Goal: Information Seeking & Learning: Understand process/instructions

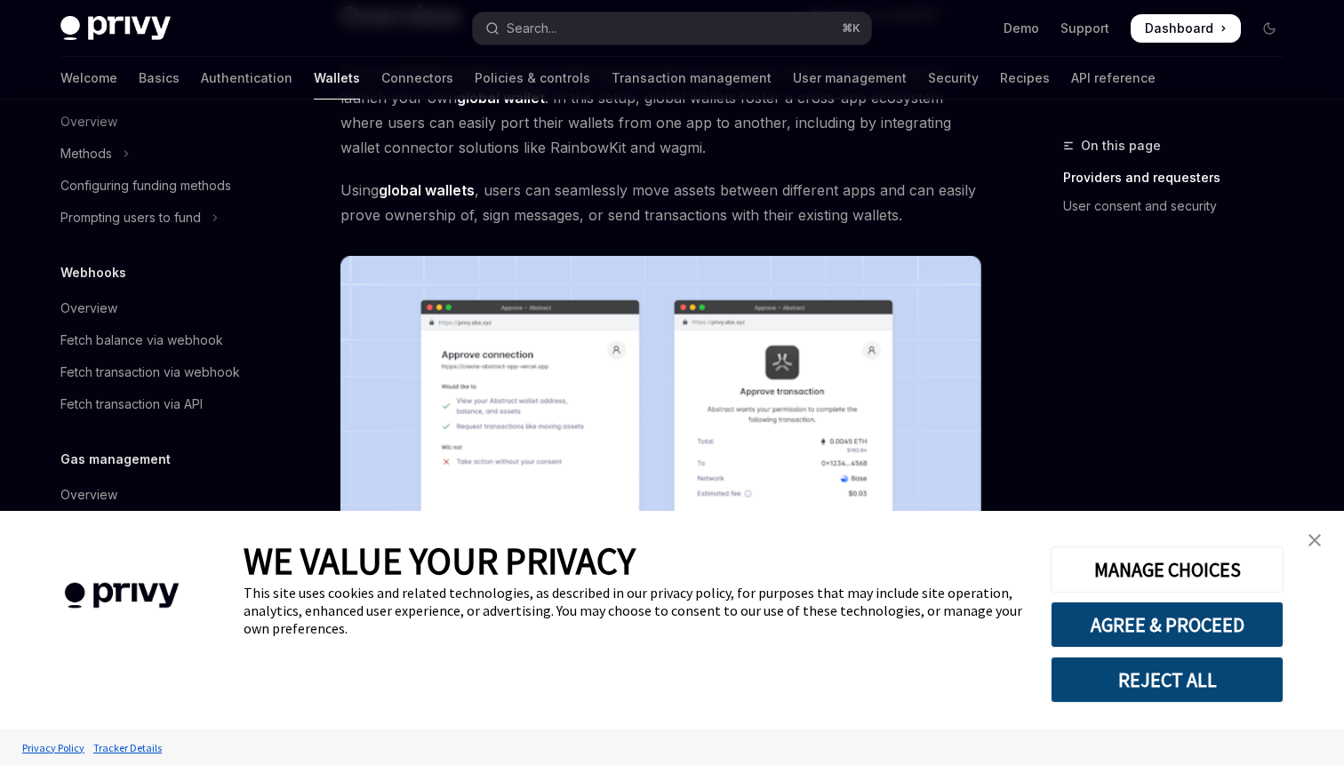
scroll to position [165, 0]
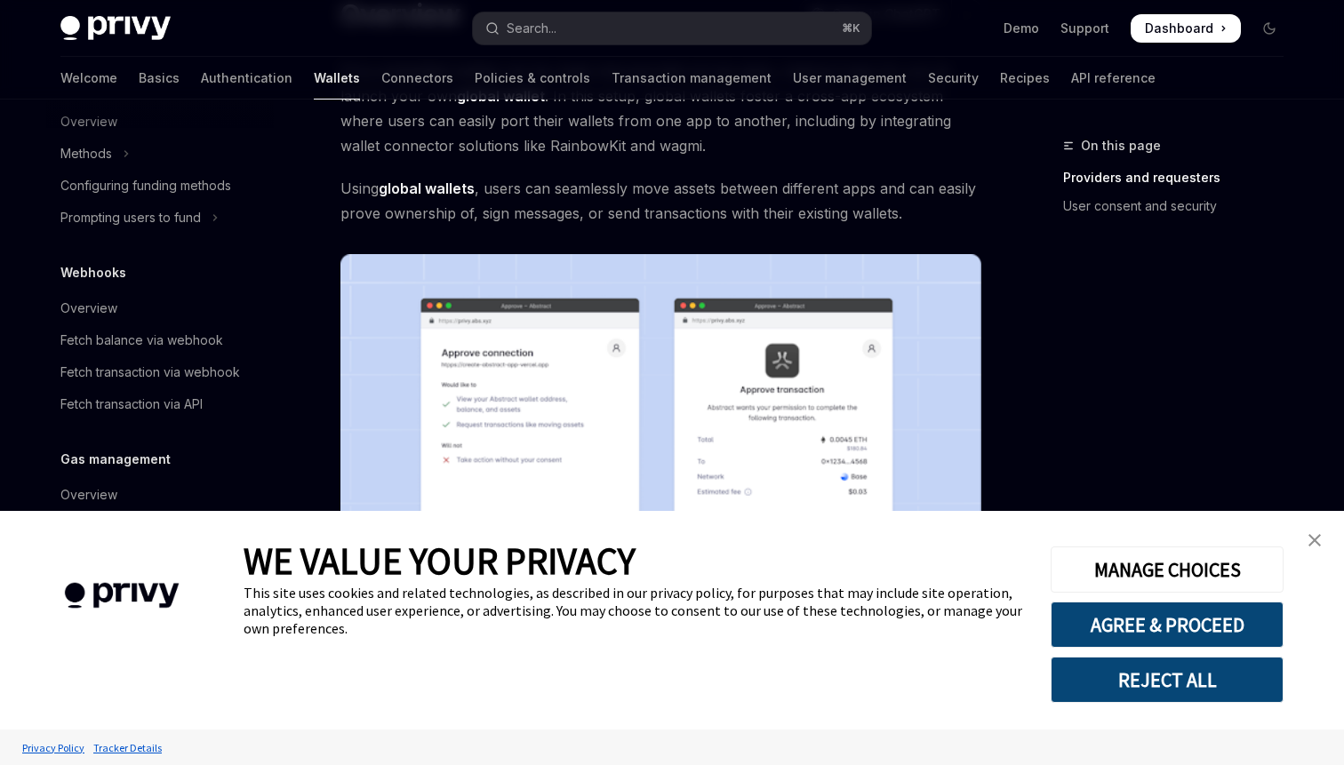
click at [1321, 531] on link "close banner" at bounding box center [1315, 541] width 36 height 36
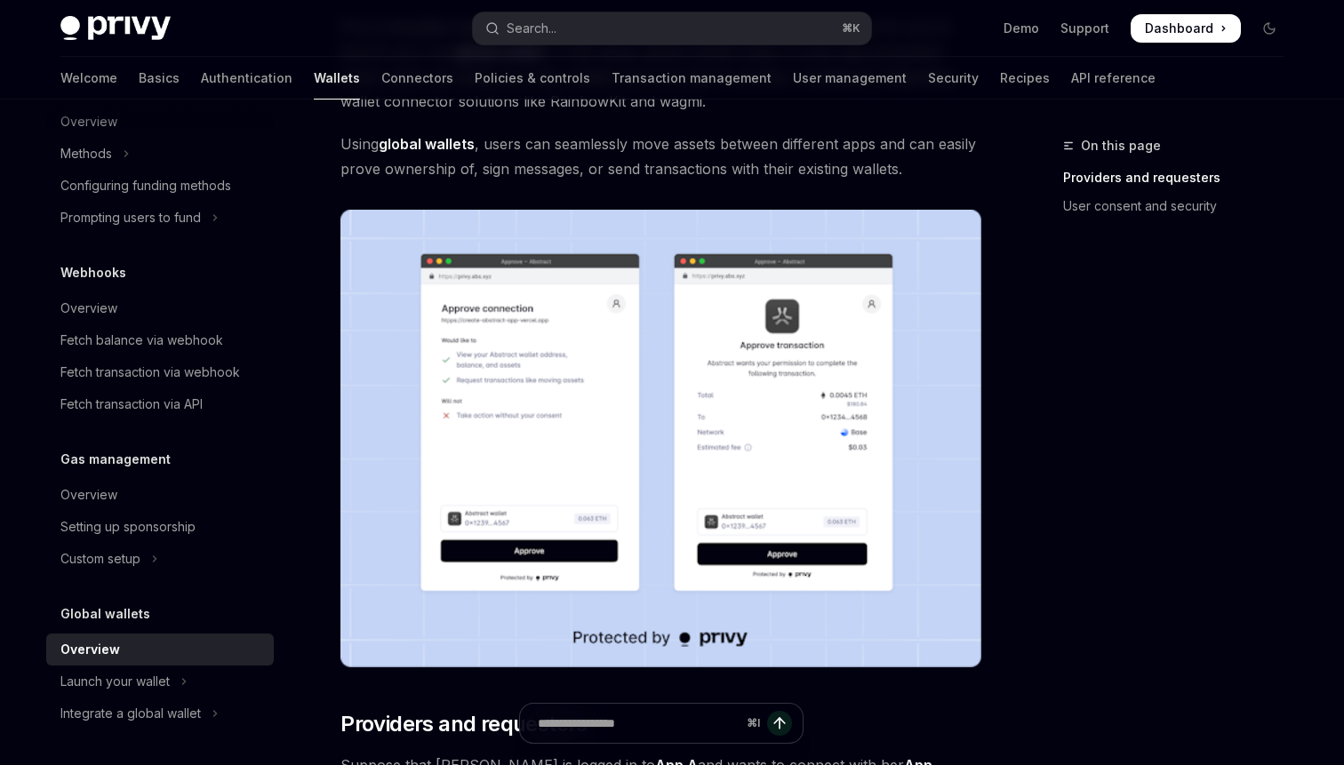
scroll to position [252, 0]
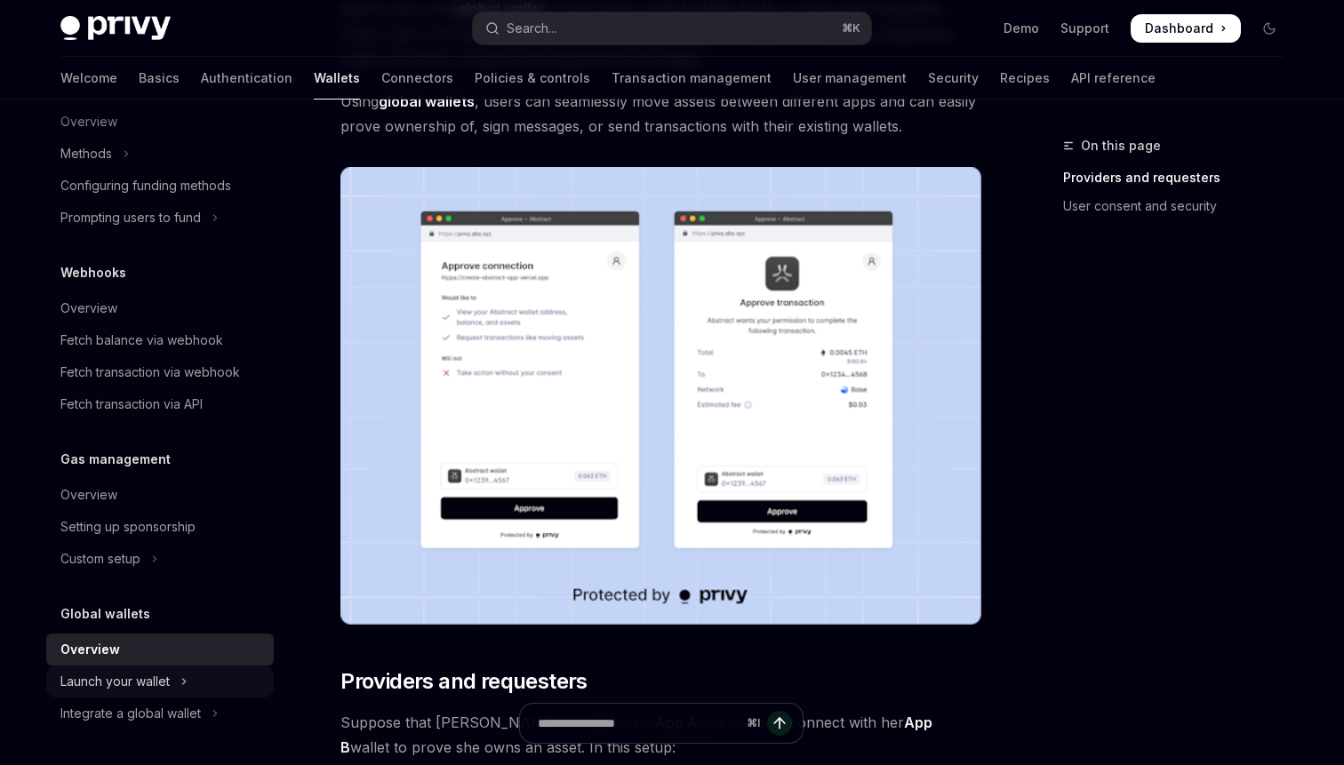
click at [148, 684] on div "Launch your wallet" at bounding box center [114, 681] width 109 height 21
type textarea "*"
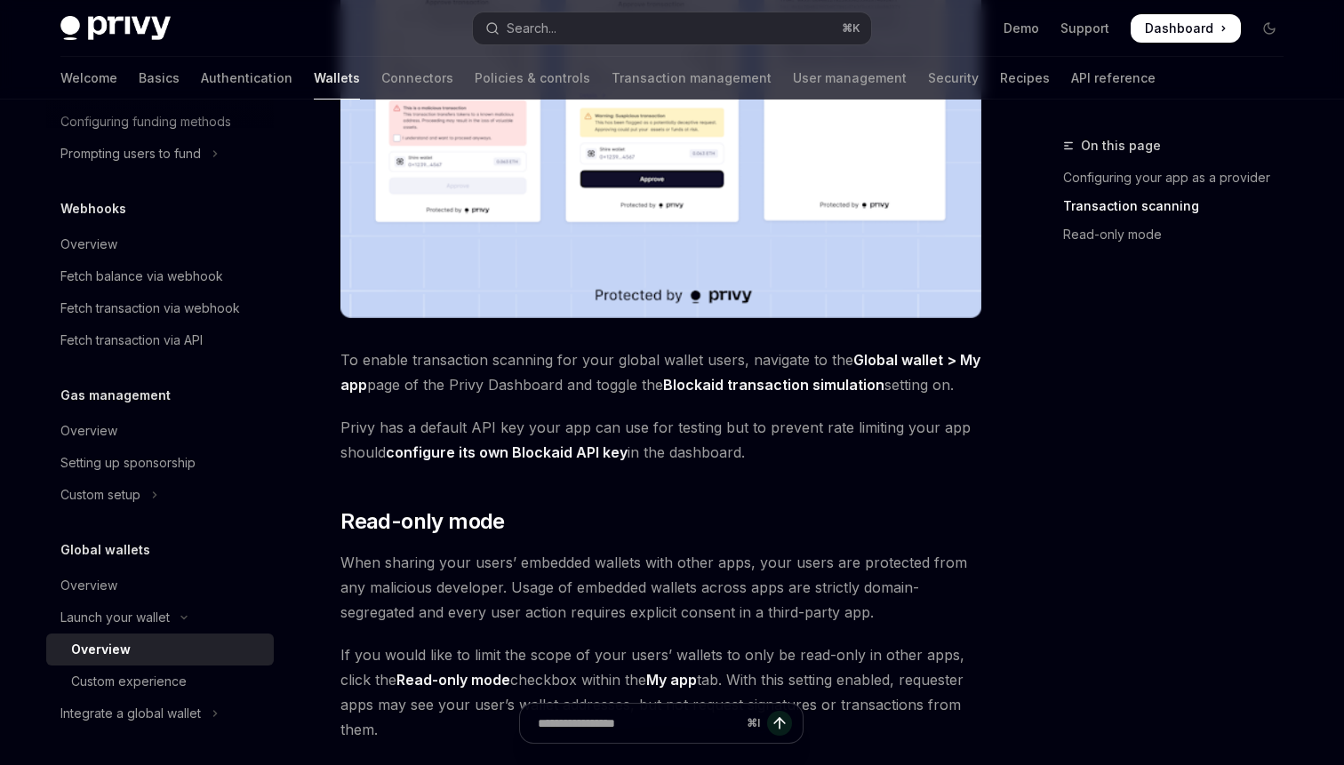
scroll to position [1418, 0]
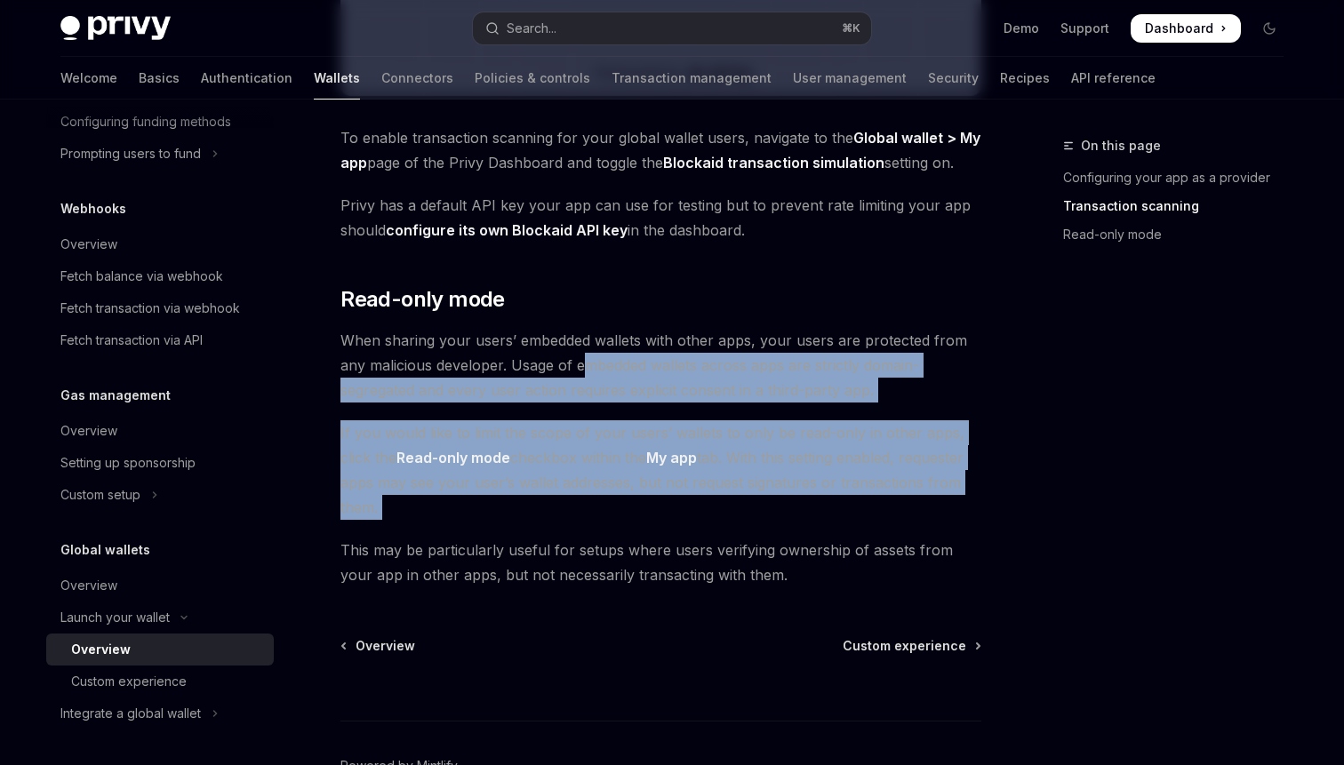
drag, startPoint x: 581, startPoint y: 356, endPoint x: 611, endPoint y: 531, distance: 177.5
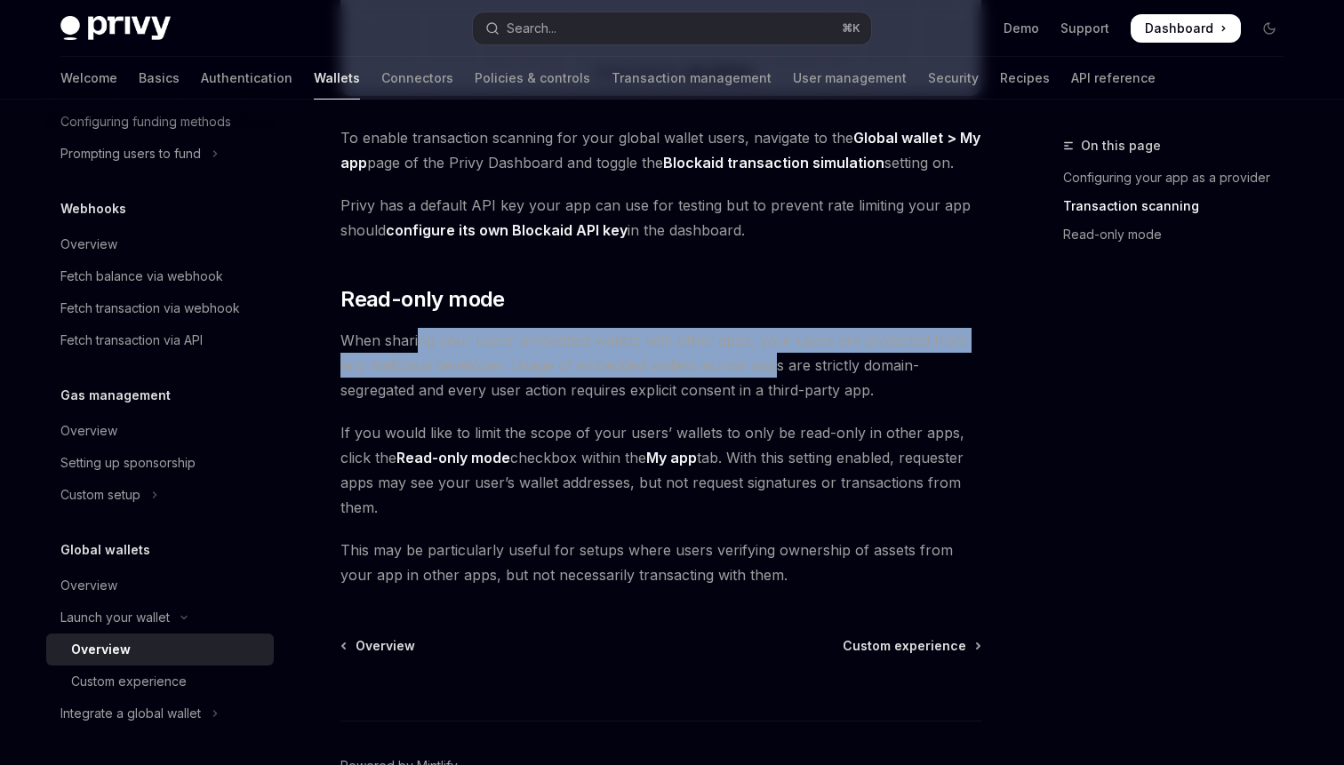
drag, startPoint x: 419, startPoint y: 344, endPoint x: 774, endPoint y: 359, distance: 355.8
click at [774, 359] on span "When sharing your users’ embedded wallets with other apps, your users are prote…" at bounding box center [660, 365] width 641 height 75
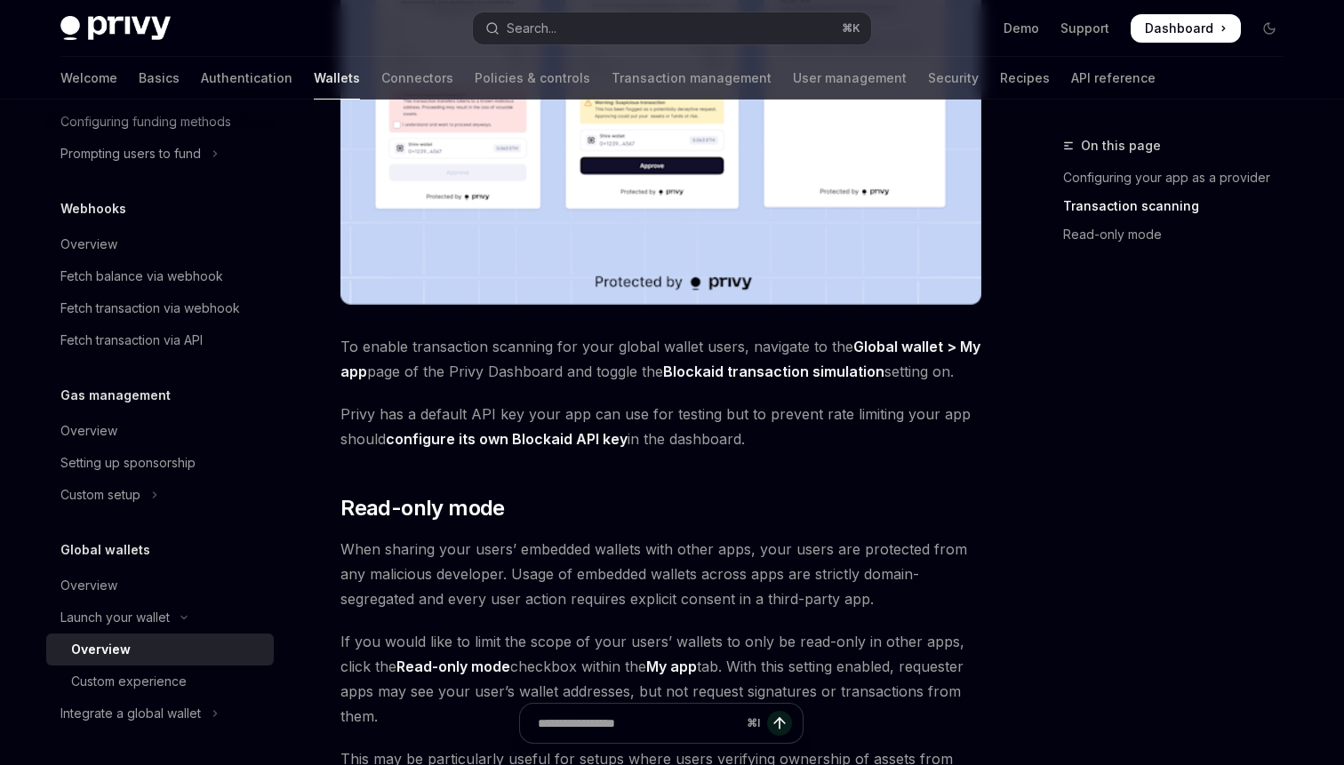
scroll to position [1150, 0]
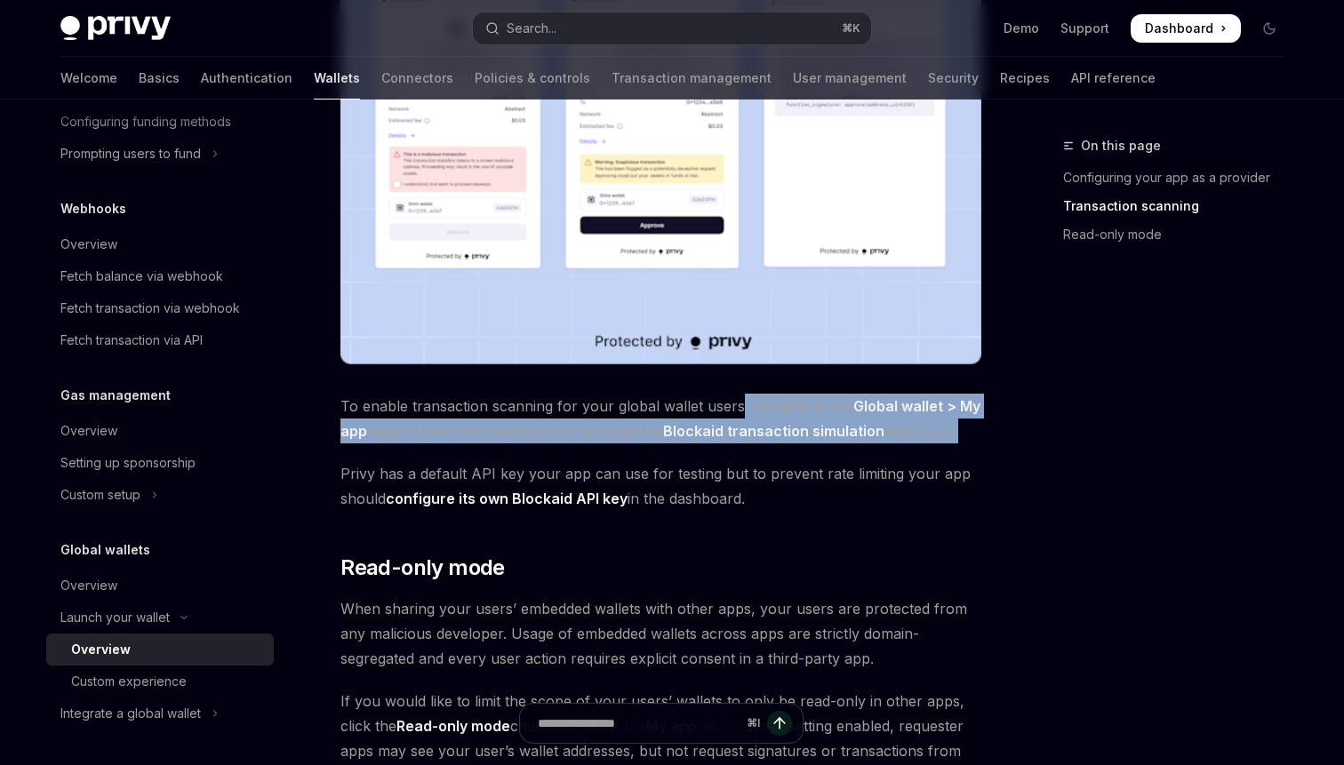
drag, startPoint x: 734, startPoint y: 406, endPoint x: 721, endPoint y: 431, distance: 28.2
click at [726, 441] on span "To enable transaction scanning for your global wallet users, navigate to the Gl…" at bounding box center [660, 419] width 641 height 50
click at [721, 431] on strong "Blockaid transaction simulation" at bounding box center [773, 431] width 221 height 18
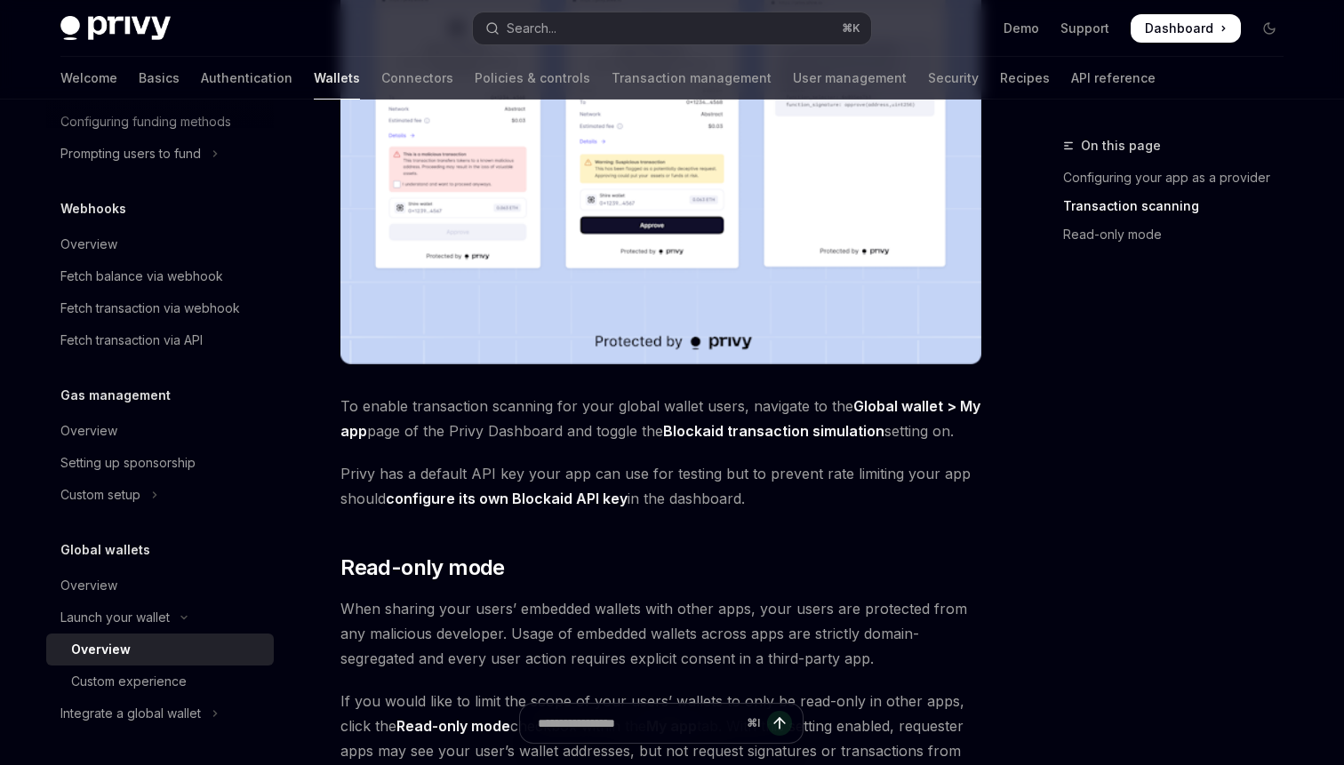
click at [749, 404] on span "To enable transaction scanning for your global wallet users, navigate to the Gl…" at bounding box center [660, 419] width 641 height 50
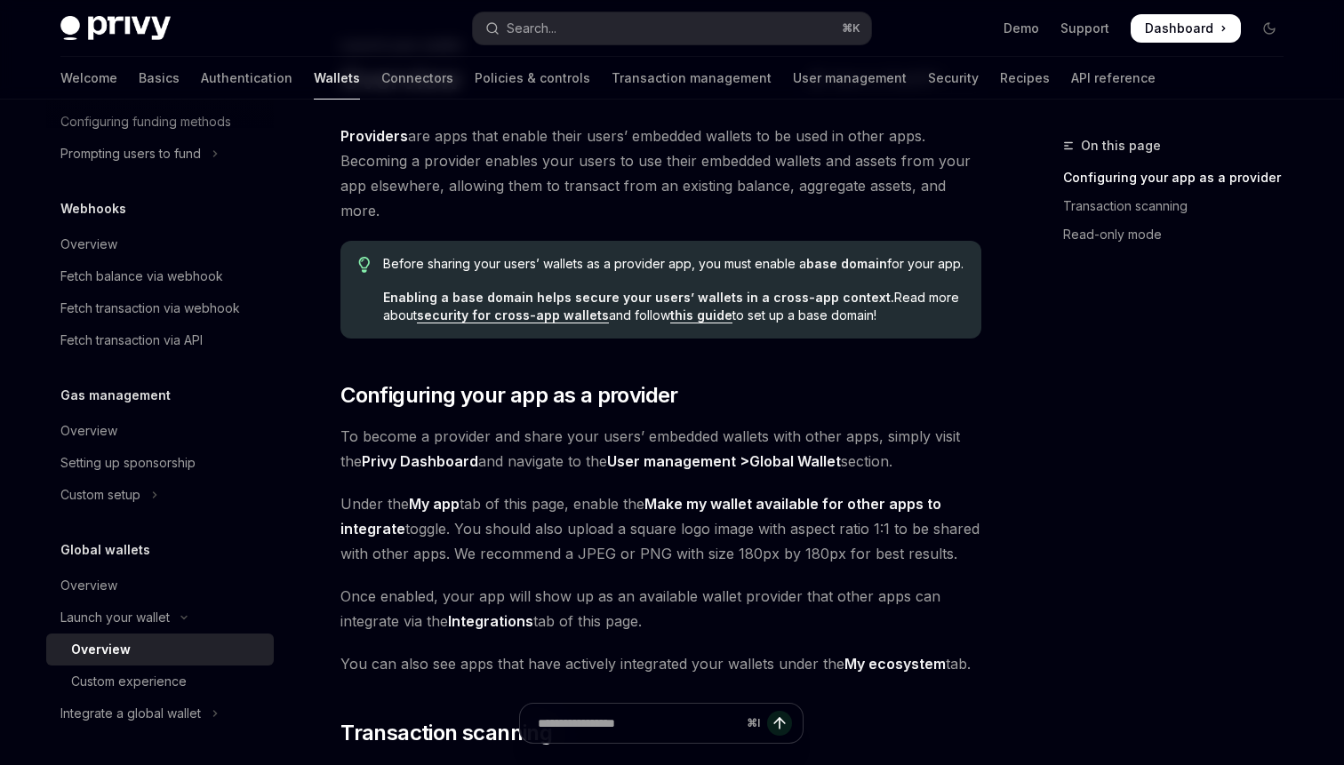
scroll to position [0, 0]
